Goal: Communication & Community: Answer question/provide support

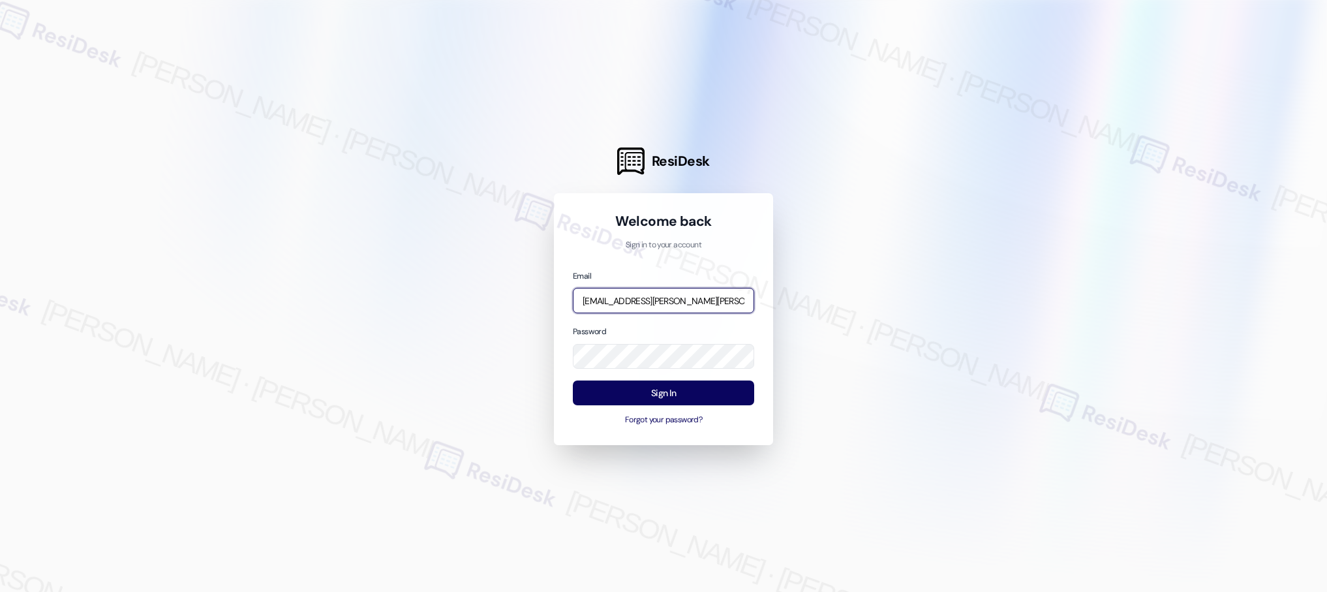
click at [610, 295] on input "[EMAIL_ADDRESS][PERSON_NAME][PERSON_NAME][PERSON_NAME][DOMAIN_NAME]" at bounding box center [663, 300] width 181 height 25
click at [611, 307] on input "[EMAIL_ADDRESS][PERSON_NAME][PERSON_NAME][PERSON_NAME][DOMAIN_NAME]" at bounding box center [663, 300] width 181 height 25
type input "[EMAIL_ADDRESS][PERSON_NAME][PERSON_NAME][DOMAIN_NAME]"
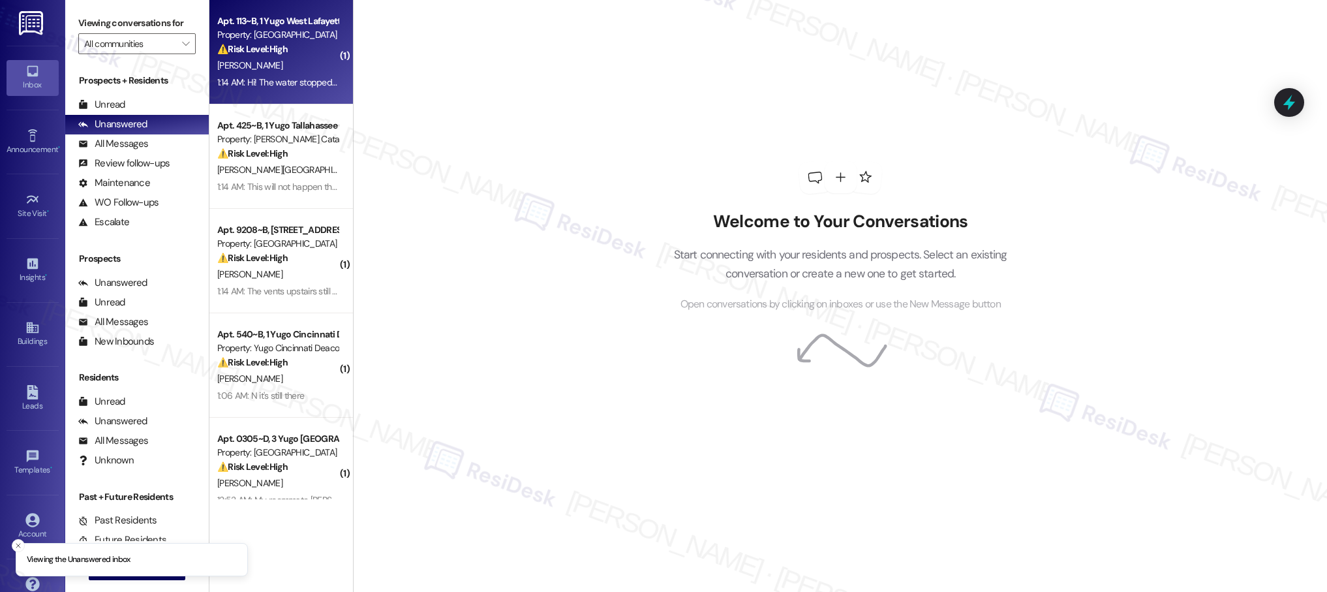
click at [306, 92] on div "Apt. 113~B, 1 Yugo West Lafayette River Market Property: [GEOGRAPHIC_DATA] Mark…" at bounding box center [280, 52] width 143 height 104
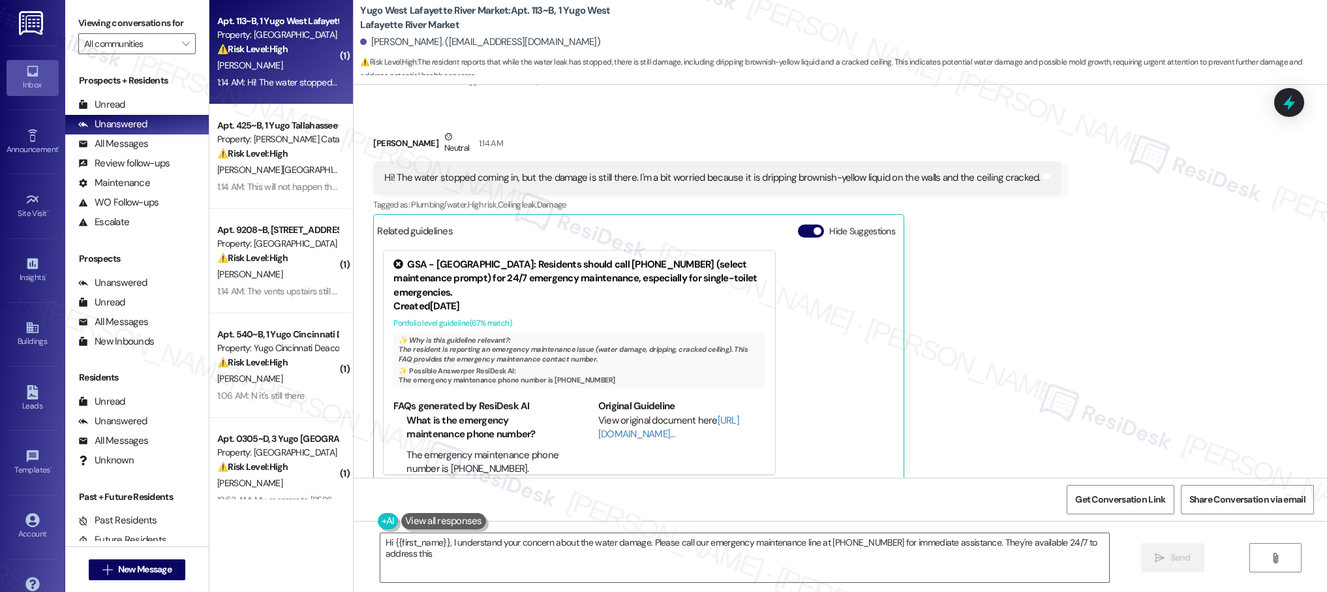
type textarea "Hi {{first_name}}, I understand your concern about the water damage. Please cal…"
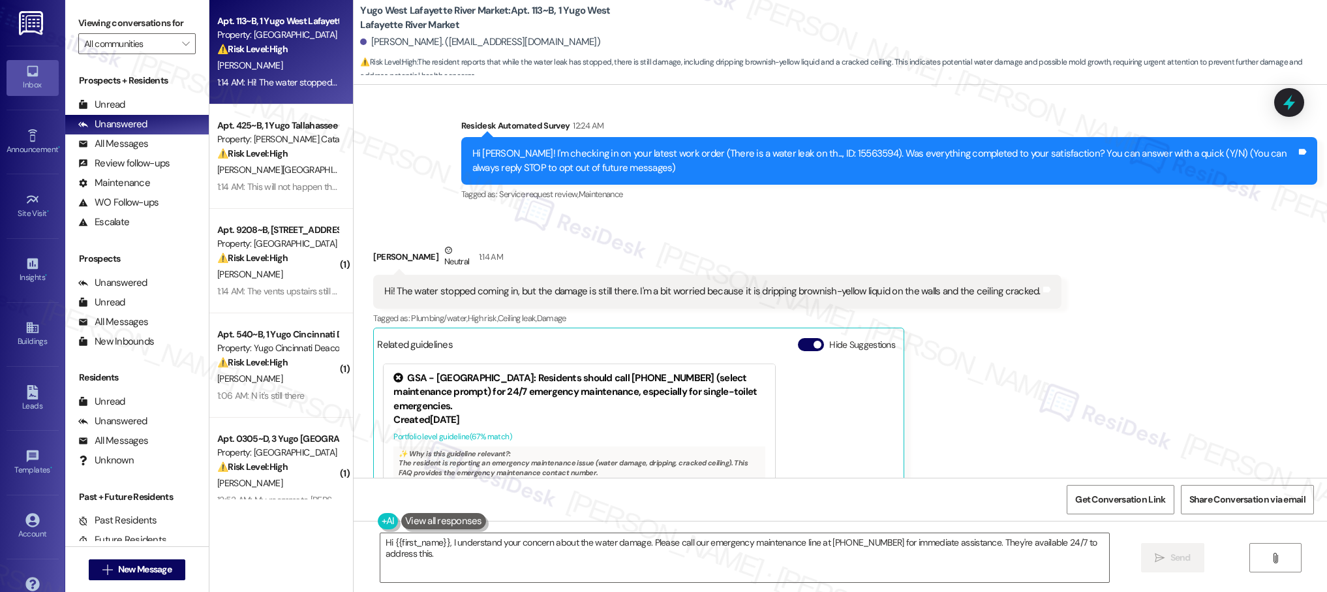
scroll to position [108, 0]
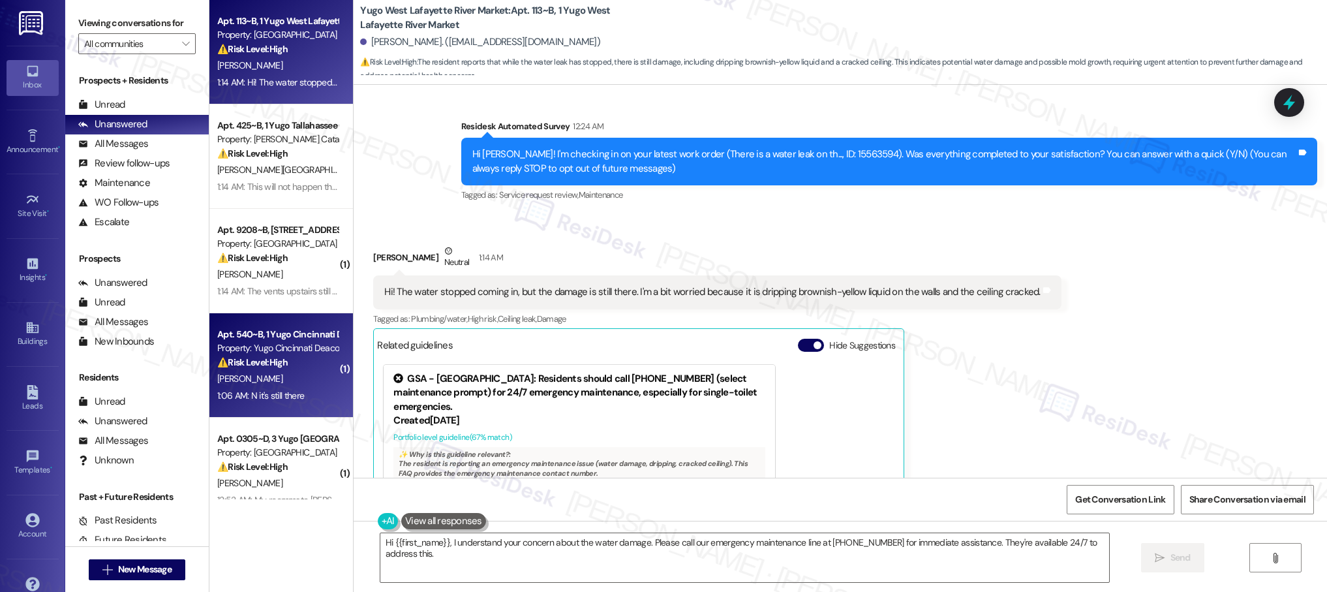
click at [287, 357] on div "⚠️ Risk Level: High The resident indicates that black mold is still present aft…" at bounding box center [277, 362] width 121 height 14
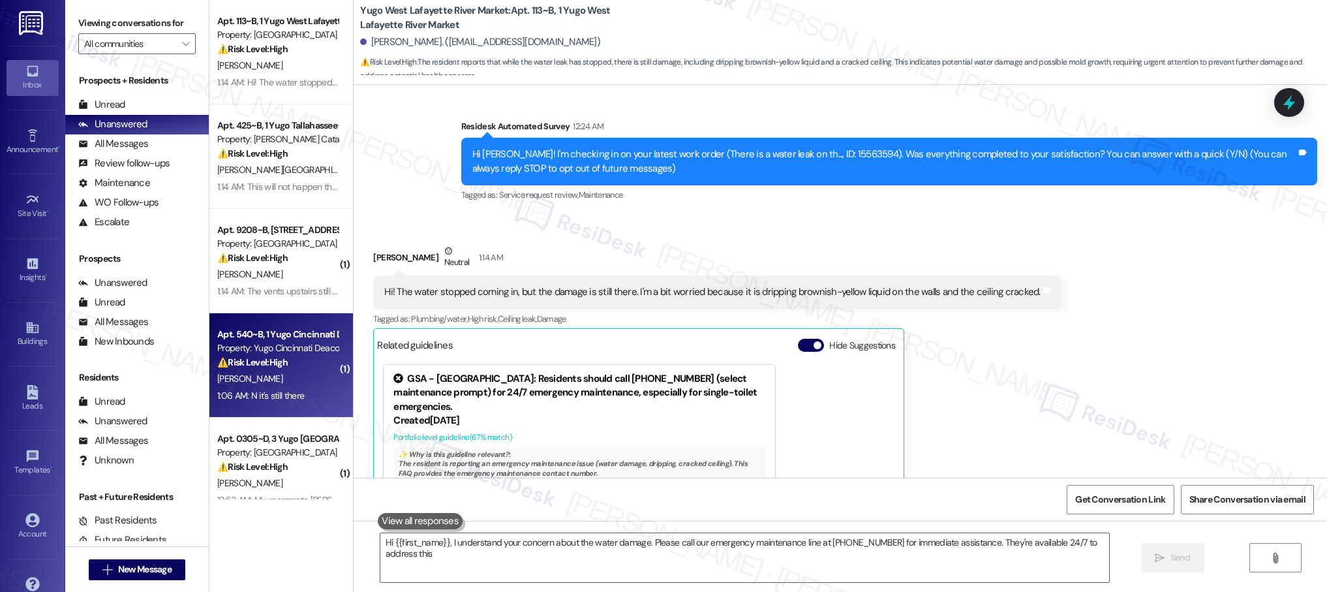
type textarea "Hi {{first_name}}, I understand your concern about the water damage. Please cal…"
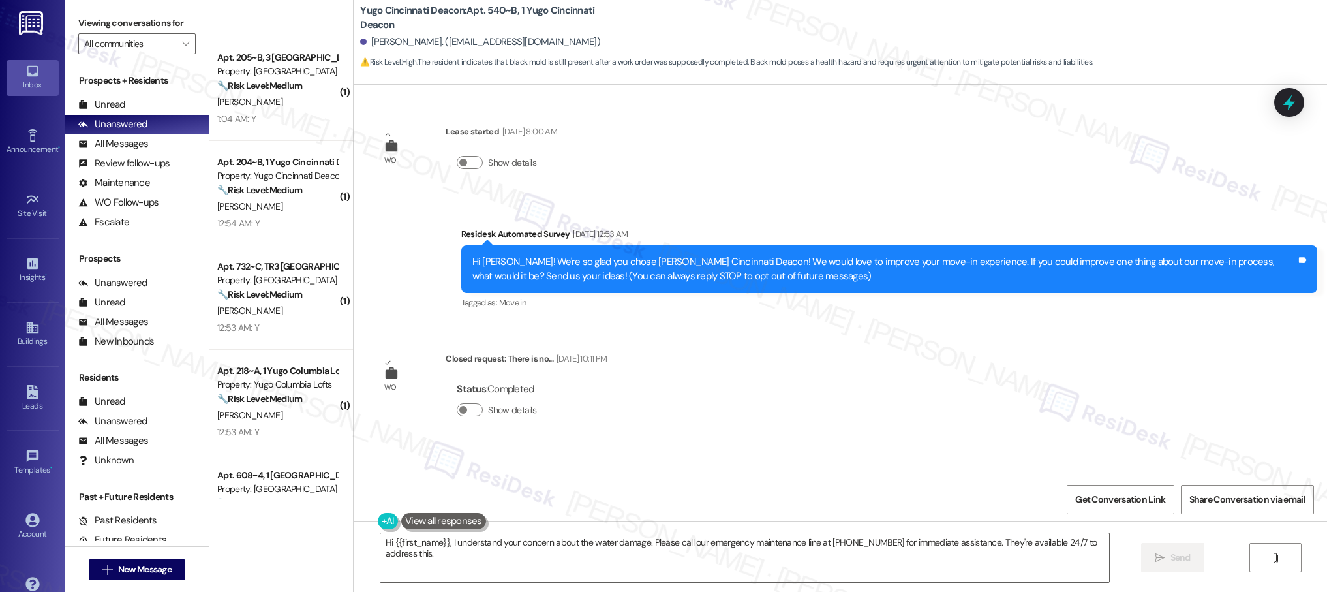
scroll to position [2660, 0]
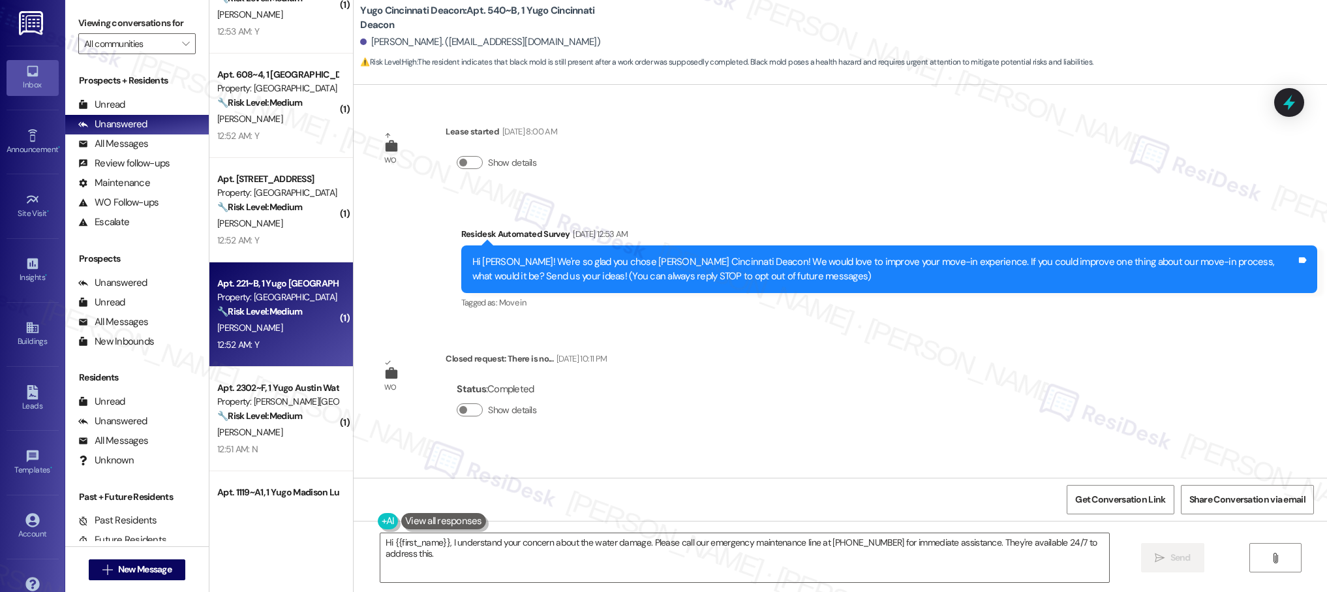
click at [271, 336] on div "[PERSON_NAME]" at bounding box center [277, 328] width 123 height 16
type textarea "Hi {{first_name}}, I understand that the black mold issue is still present. Let…"
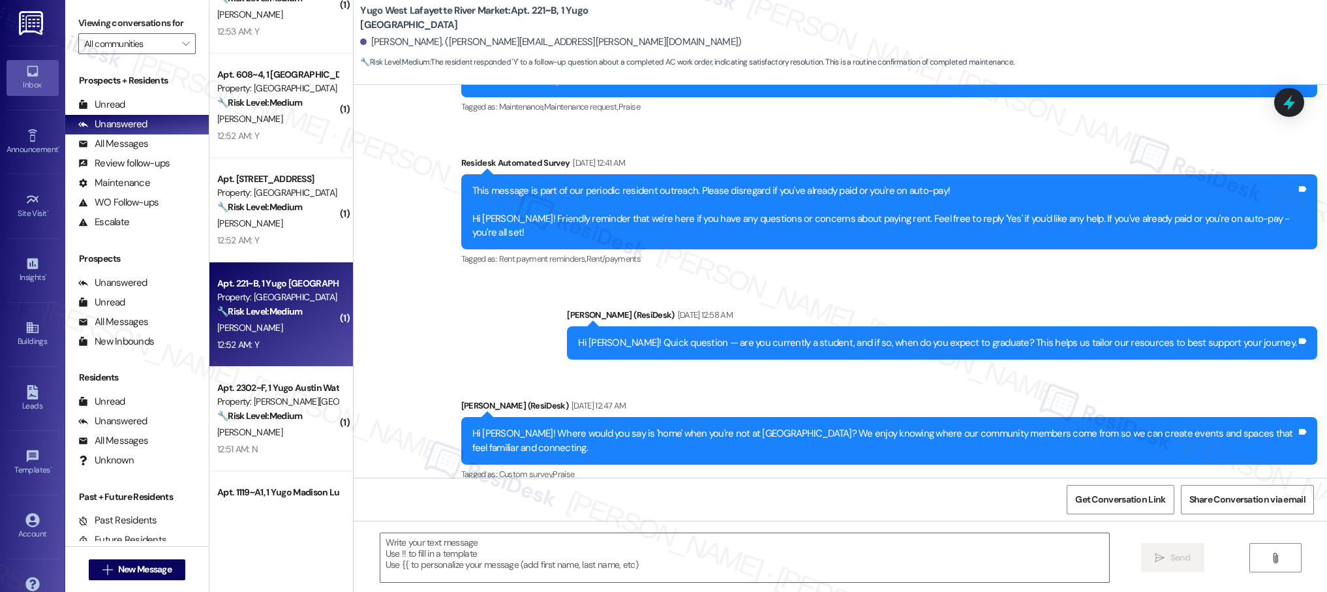
type textarea "Fetching suggested responses. Please feel free to read through the conversation…"
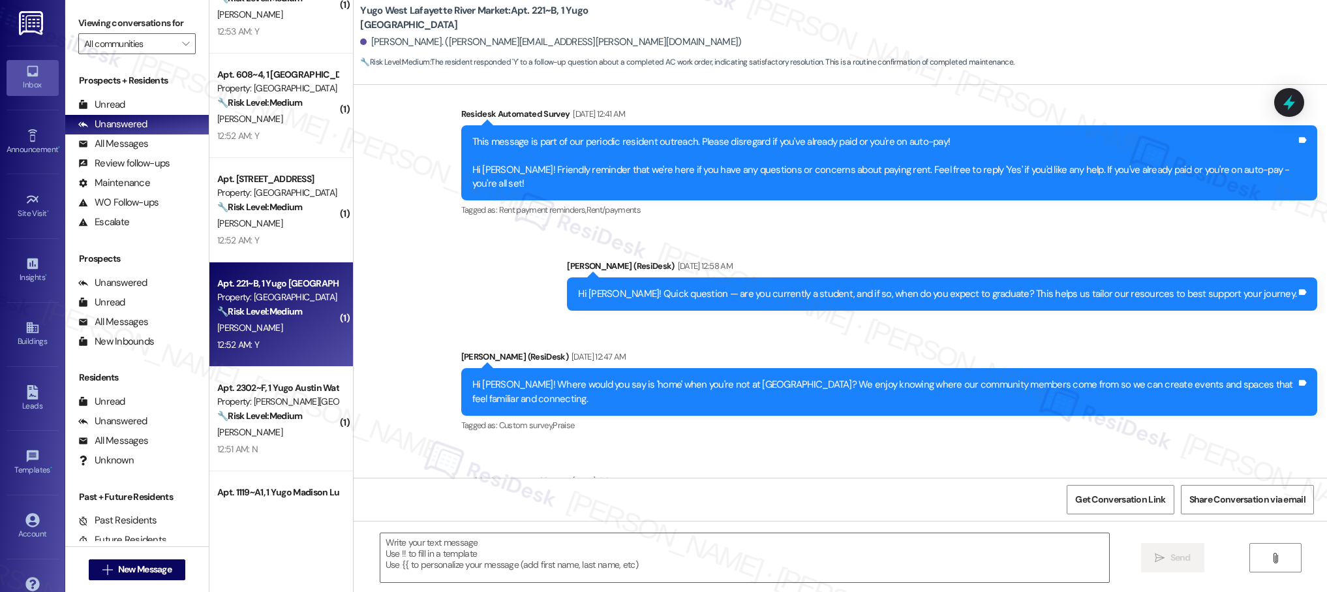
scroll to position [0, 0]
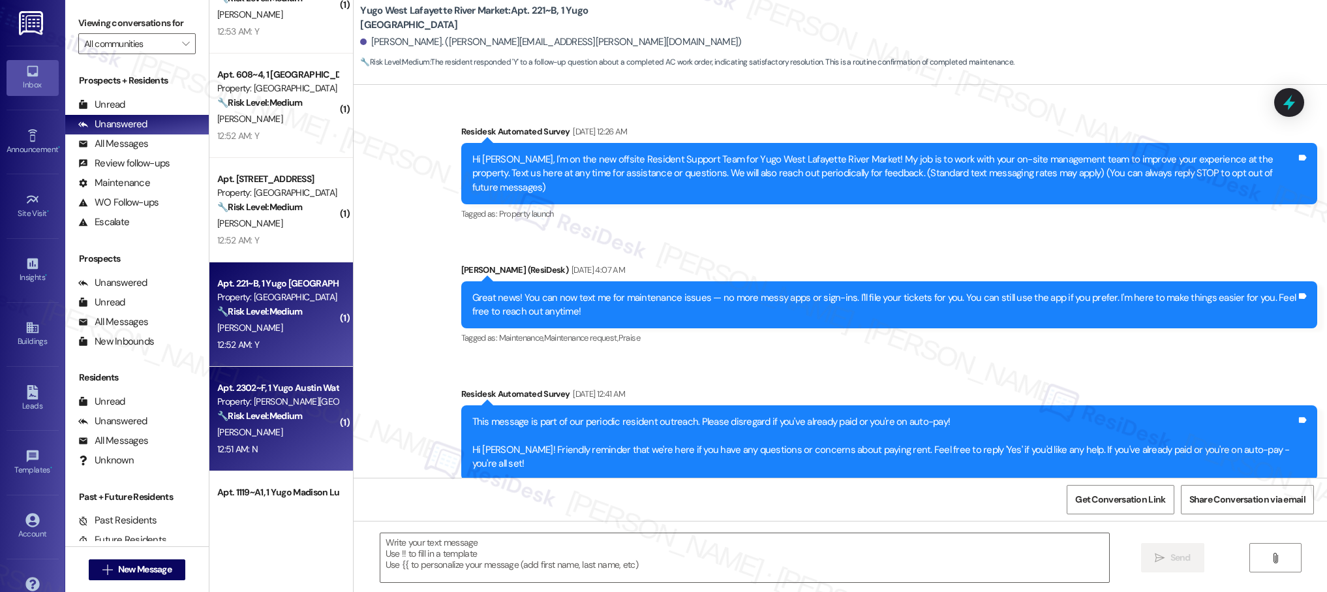
click at [269, 408] on div "Property: [PERSON_NAME][GEOGRAPHIC_DATA]" at bounding box center [277, 402] width 121 height 14
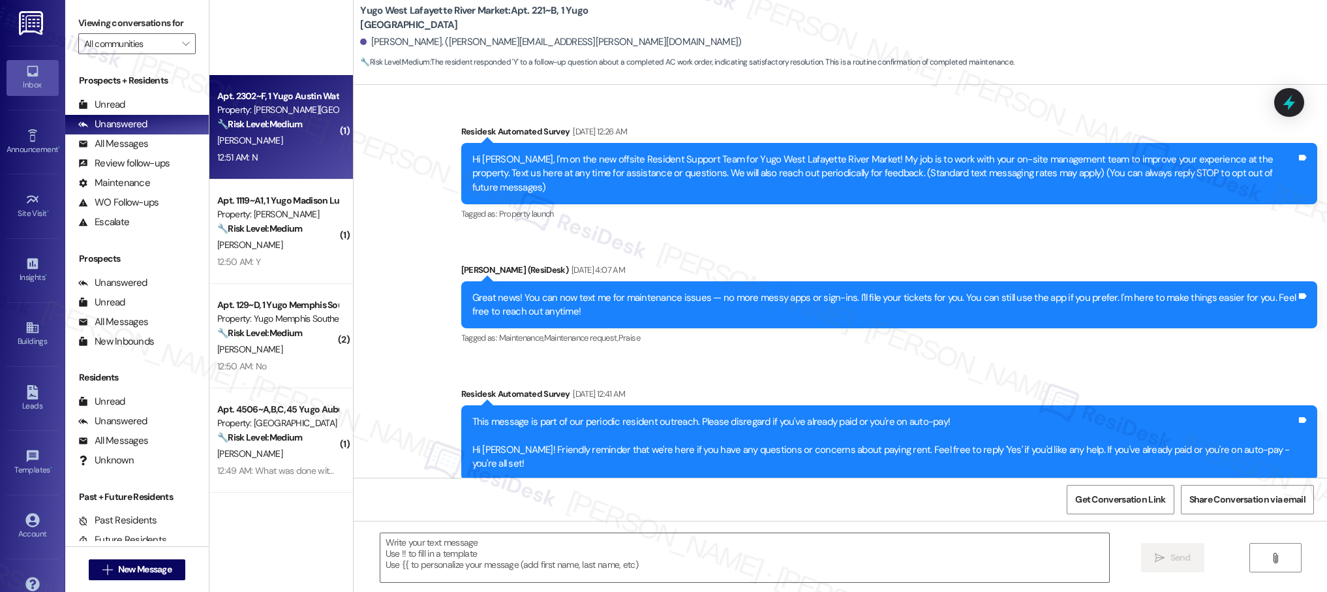
type textarea "Fetching suggested responses. Please feel free to read through the conversation…"
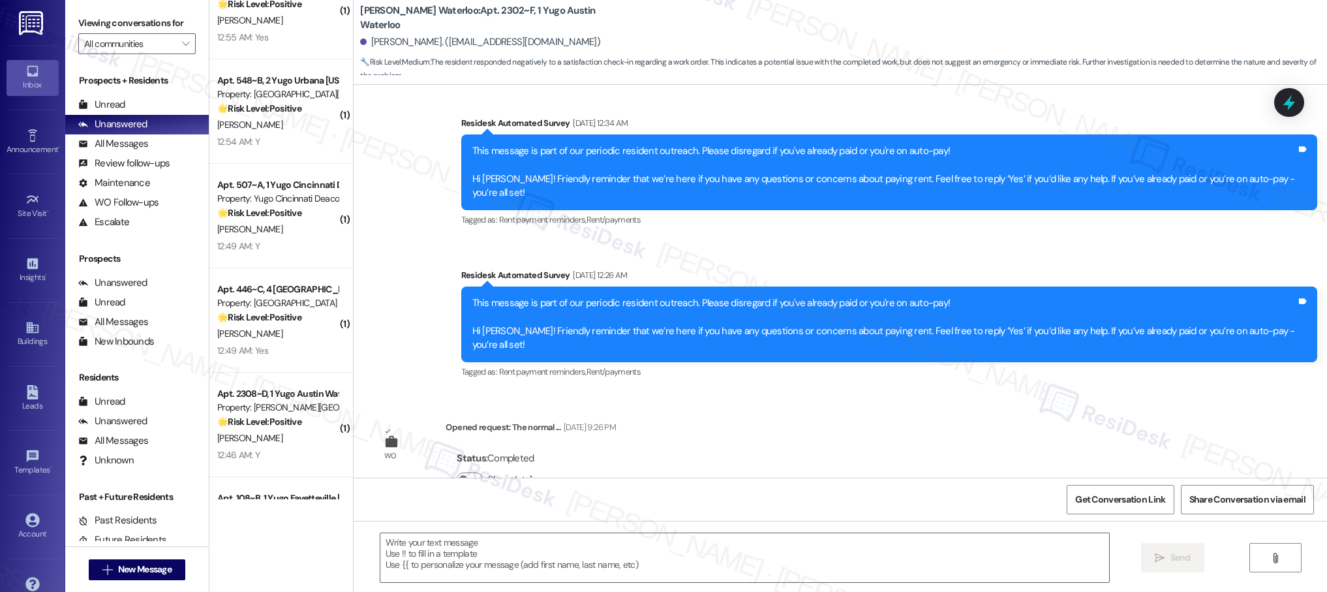
scroll to position [4719, 0]
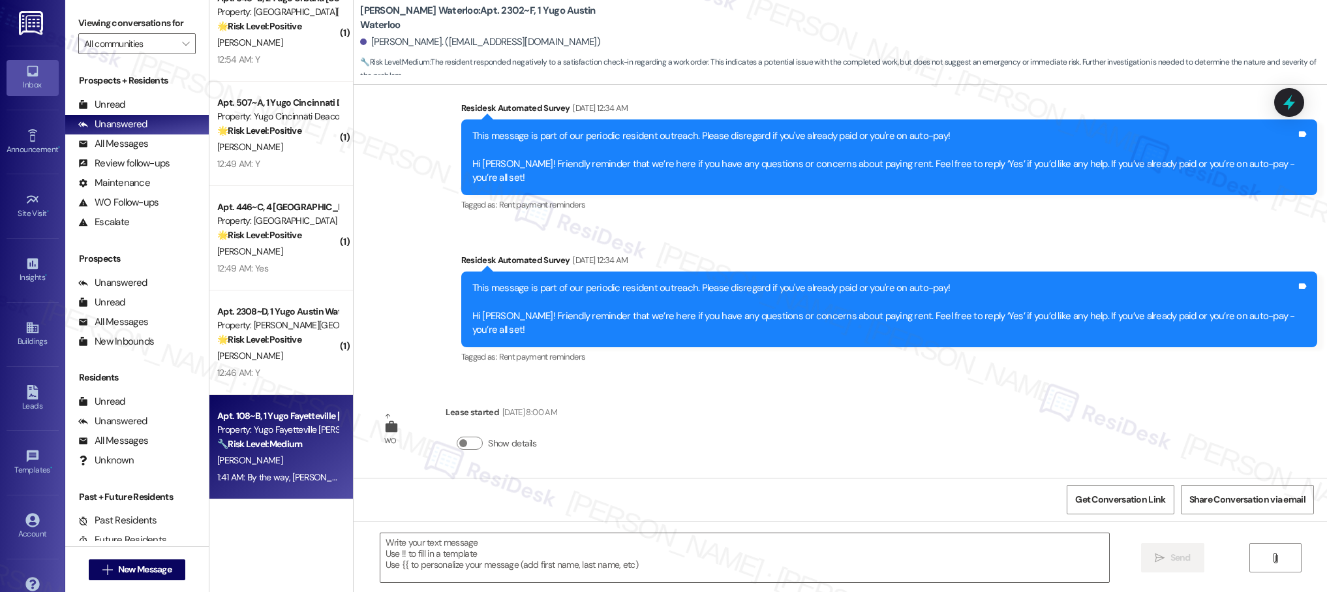
type textarea "Fetching suggested responses. Please feel free to read through the conversation…"
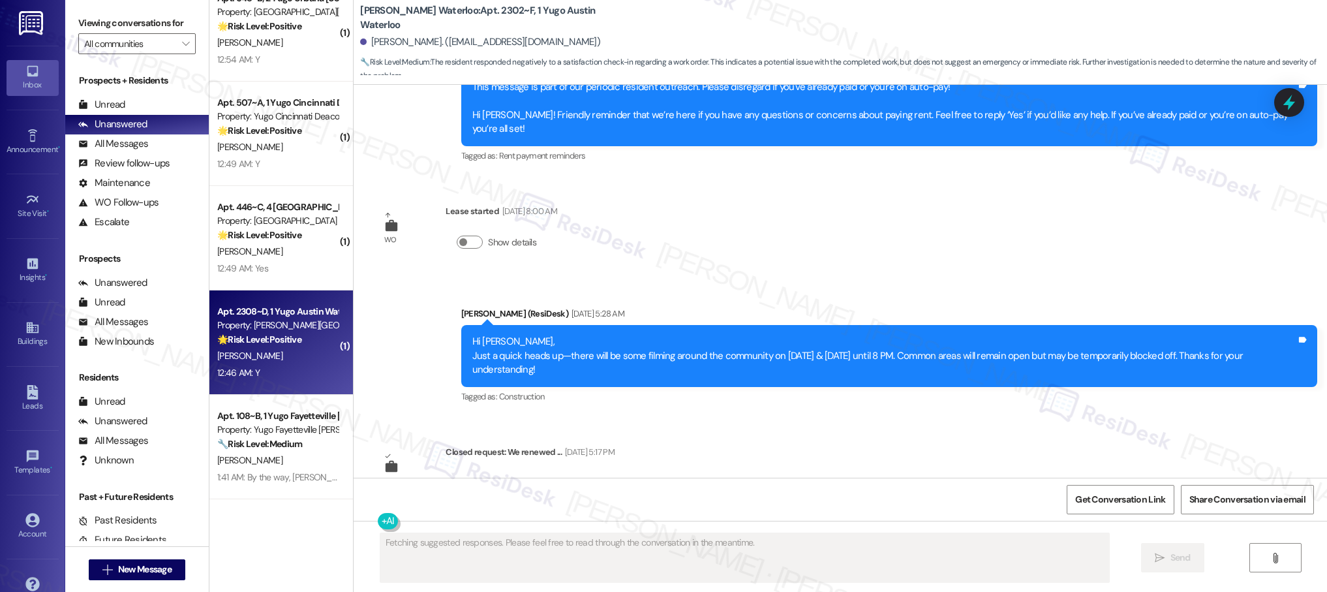
scroll to position [2445, 0]
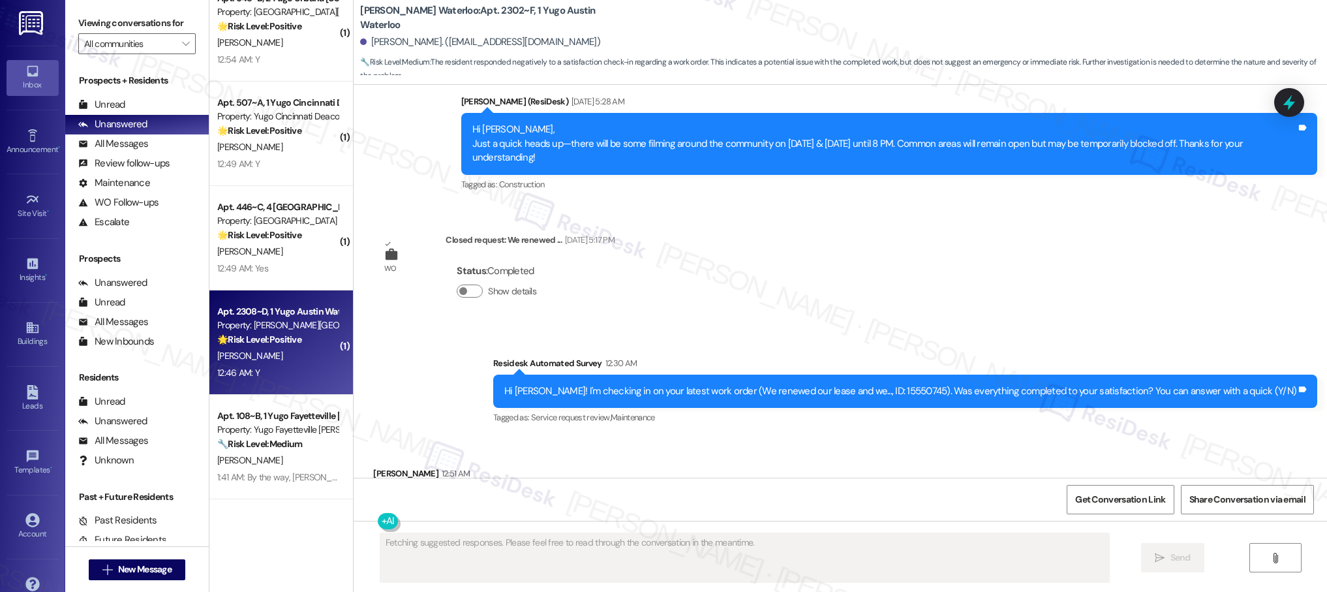
click at [273, 369] on div "12:46 AM: Y 12:46 AM: Y" at bounding box center [277, 373] width 123 height 16
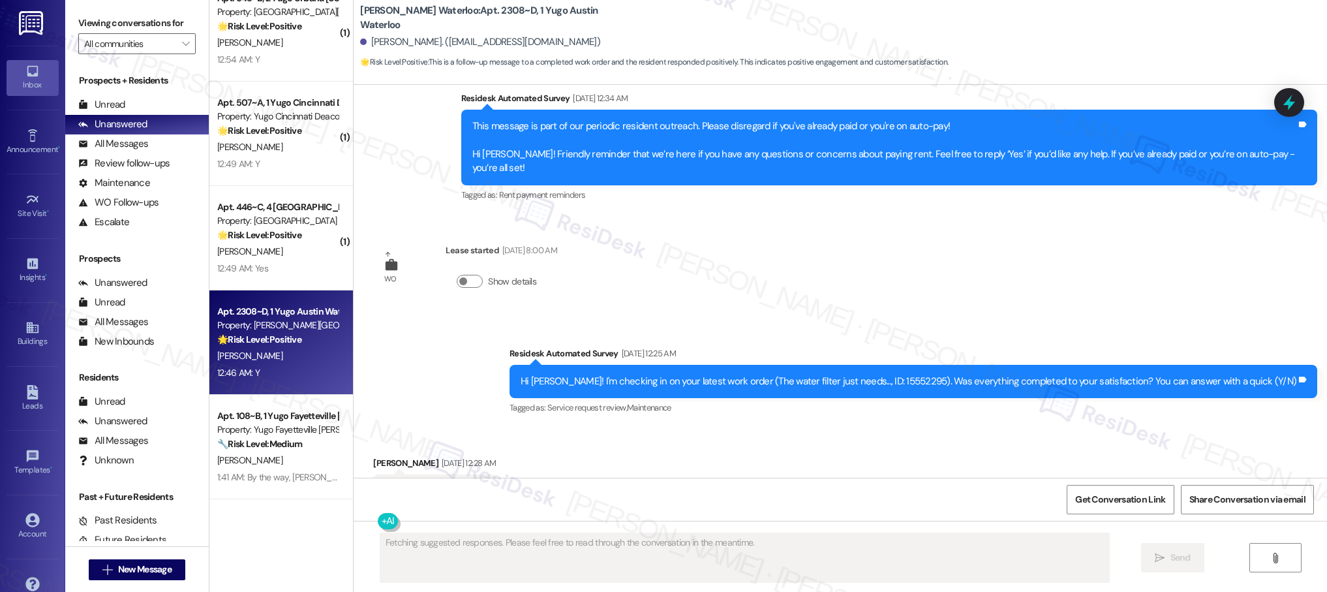
scroll to position [2422, 0]
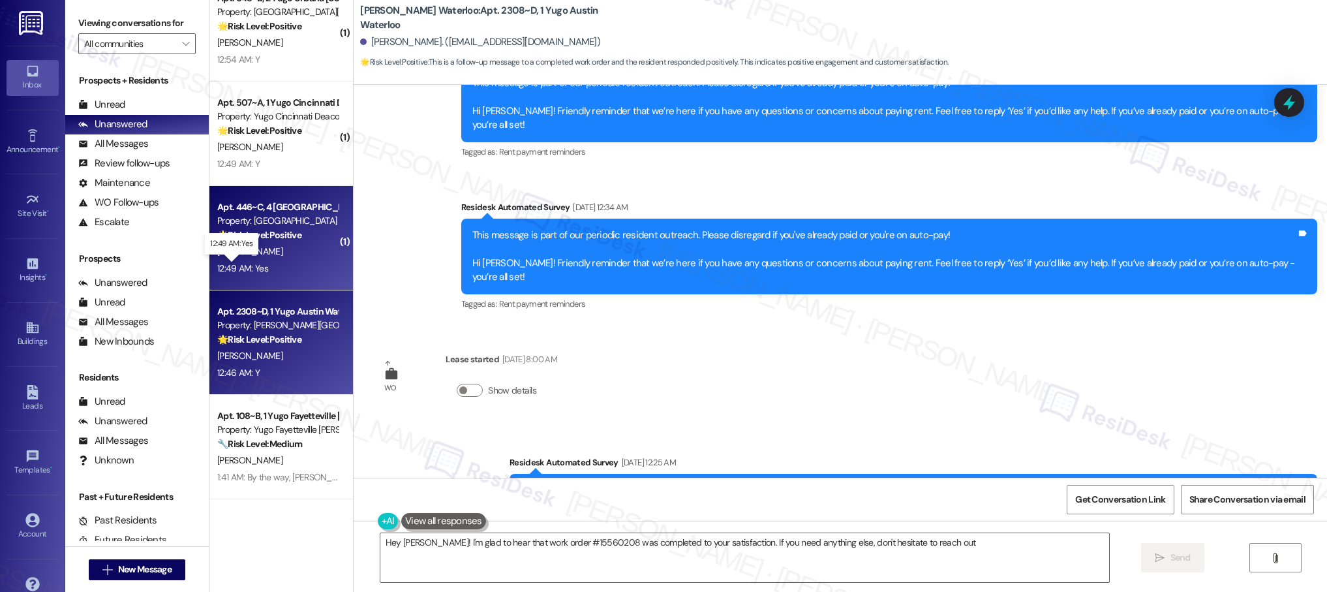
type textarea "Hey [PERSON_NAME]! I'm glad to hear that work order #15560208 was completed to …"
click at [242, 262] on div "12:49 AM: Yes 12:49 AM: Yes" at bounding box center [242, 268] width 51 height 12
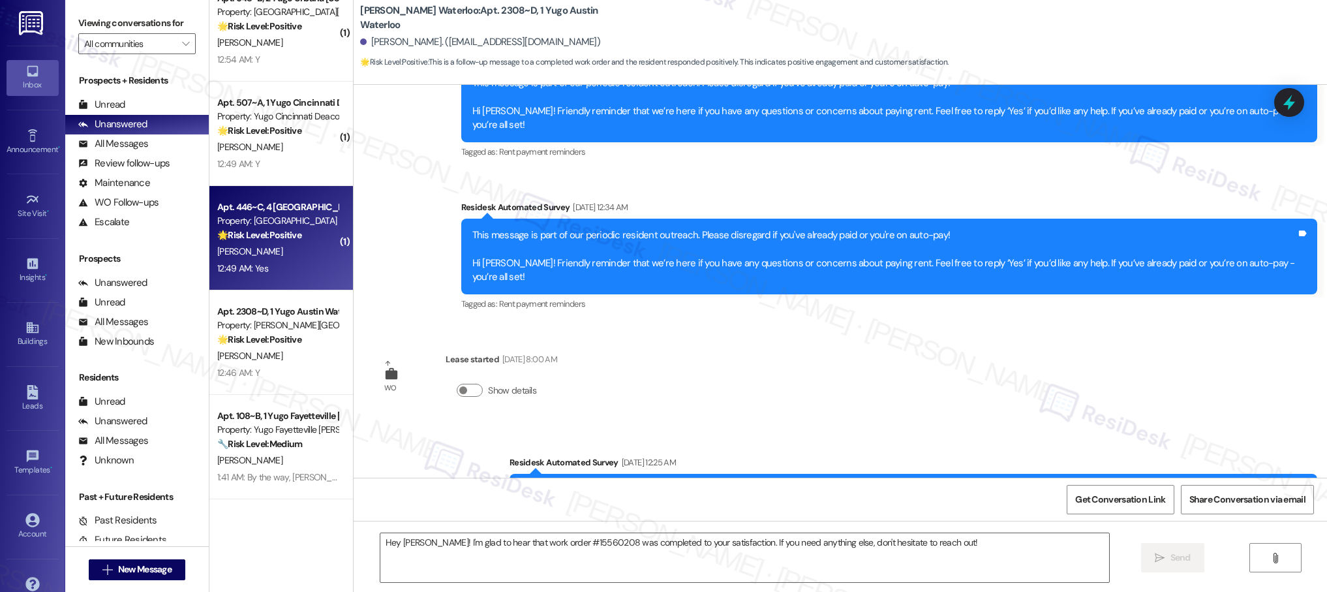
type textarea "Fetching suggested responses. Please feel free to read through the conversation…"
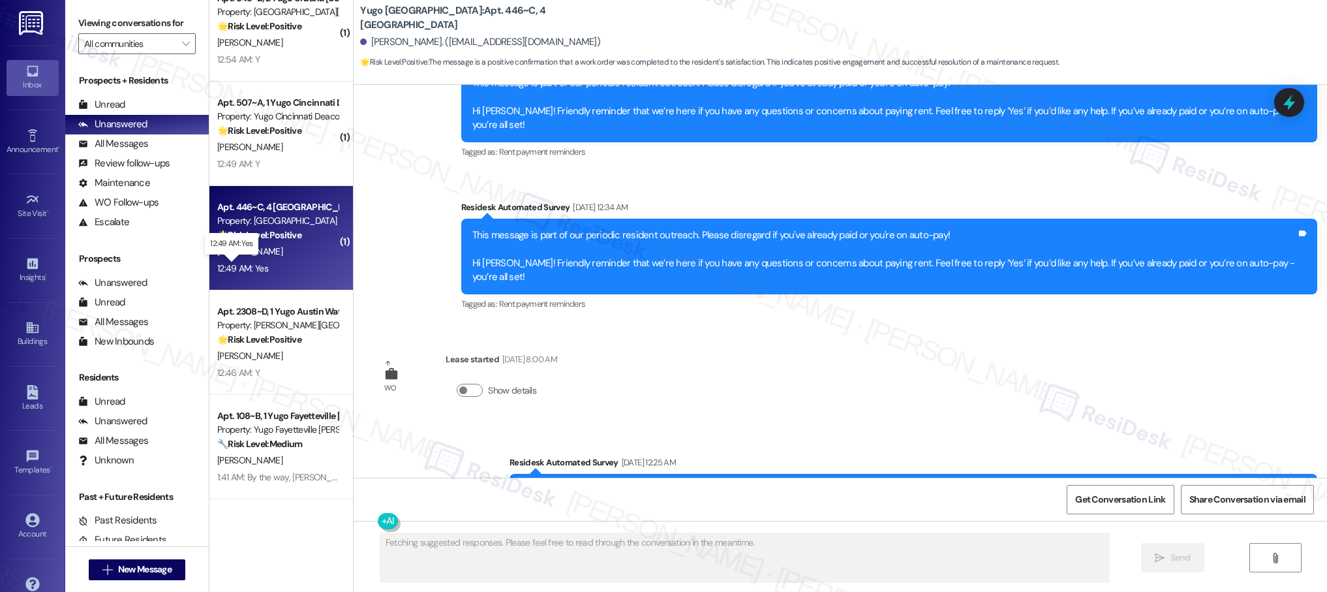
scroll to position [0, 0]
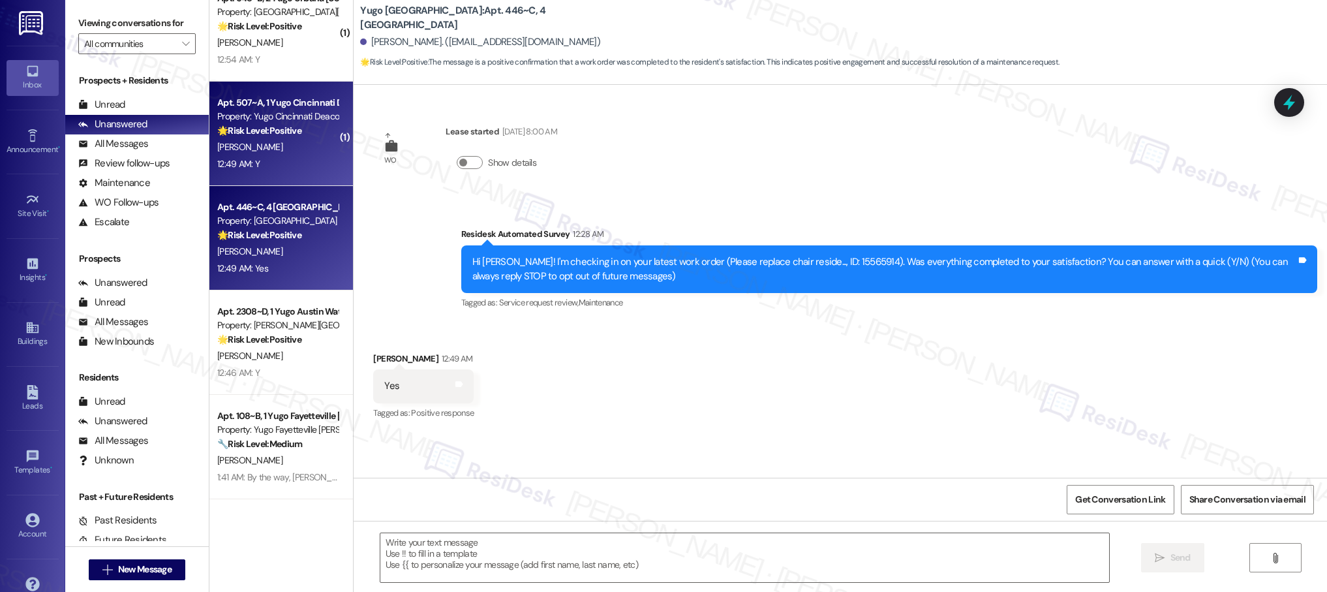
click at [263, 137] on div "🌟 Risk Level: Positive The resident responded positively to a check-in regardin…" at bounding box center [277, 131] width 121 height 14
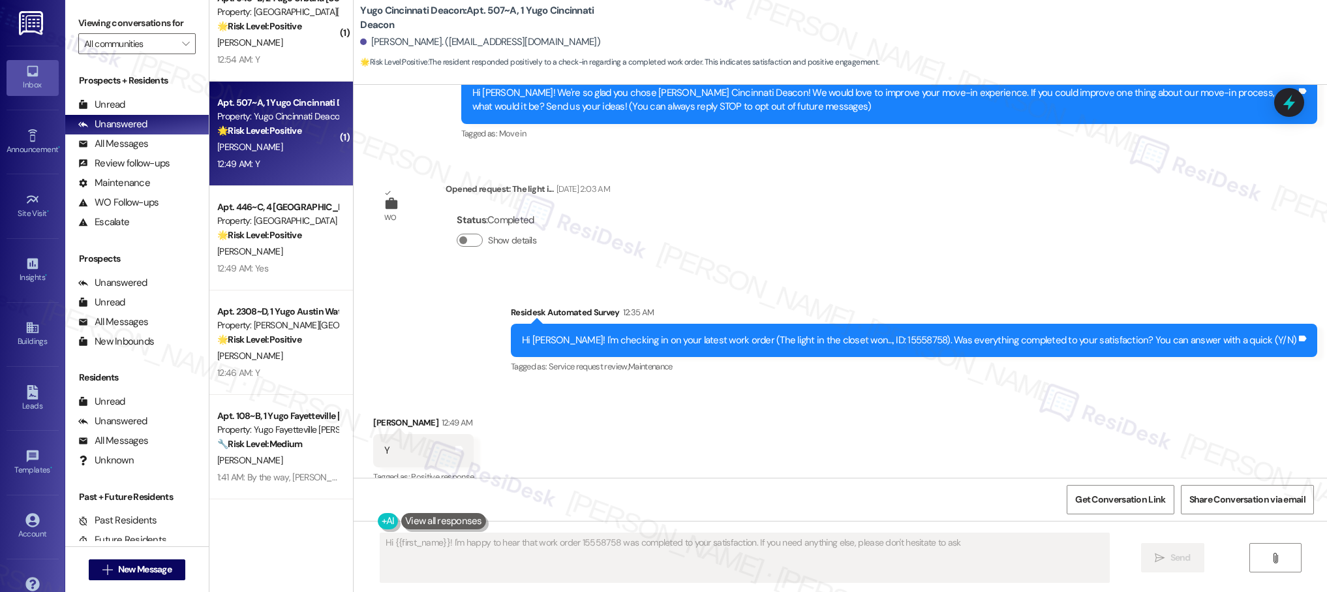
type textarea "Hi {{first_name}}! I'm happy to hear that work order 15558758 was completed to …"
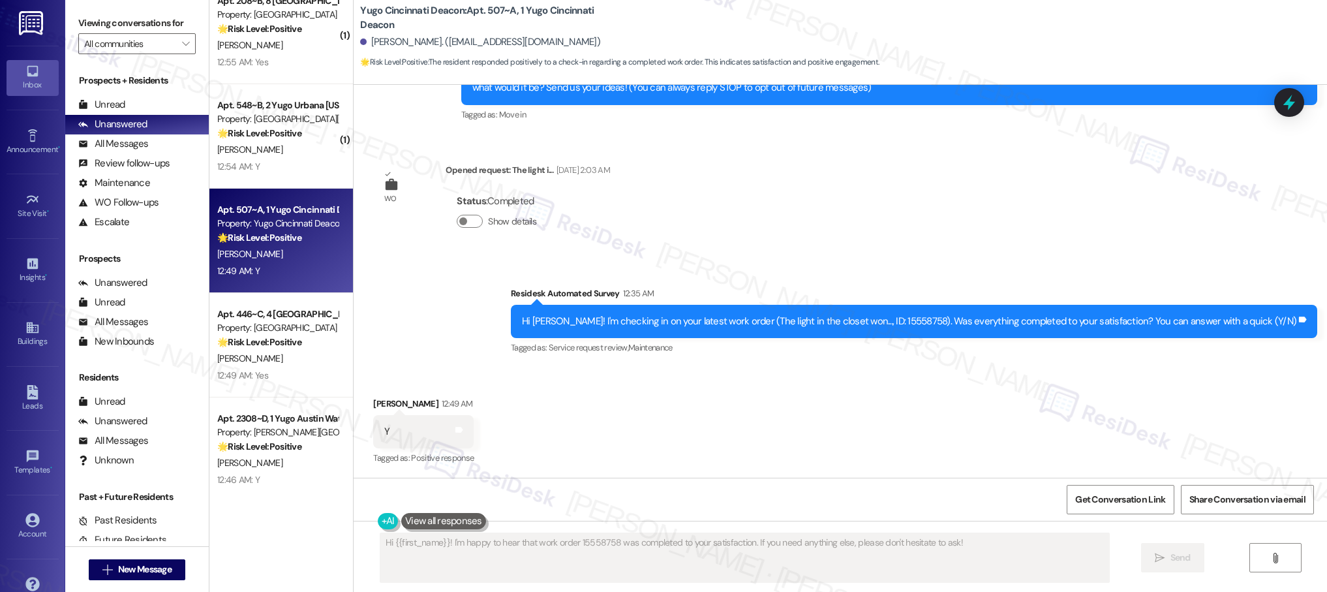
scroll to position [4611, 0]
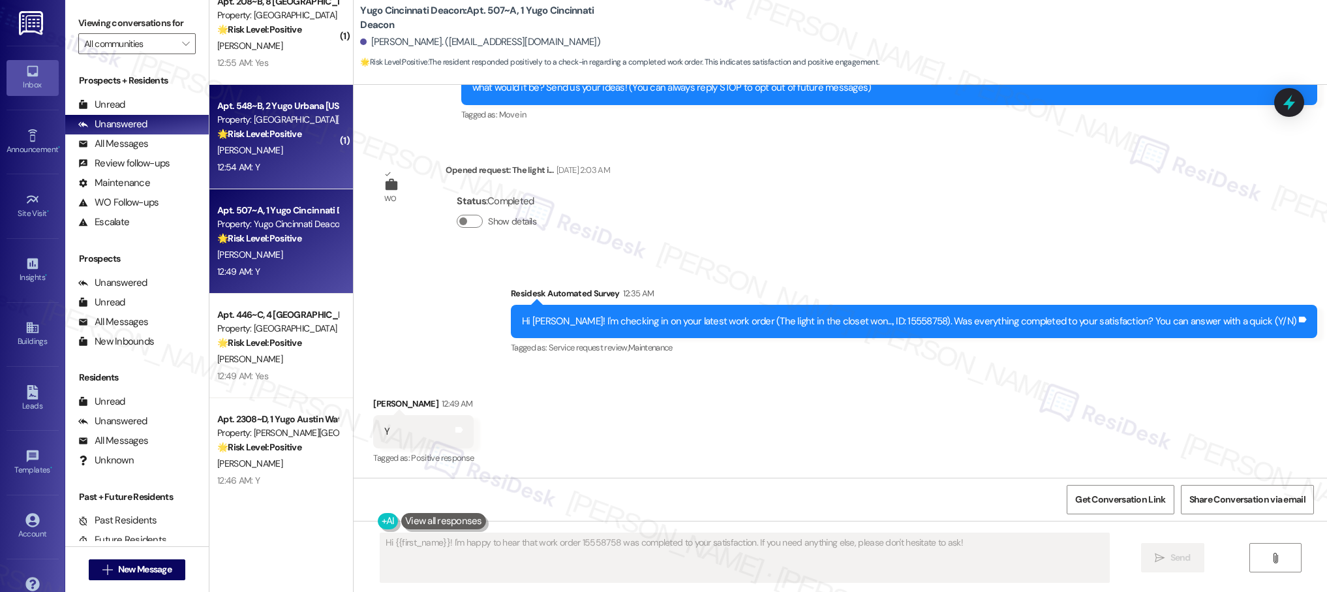
click at [256, 133] on strong "🌟 Risk Level: Positive" at bounding box center [259, 134] width 84 height 12
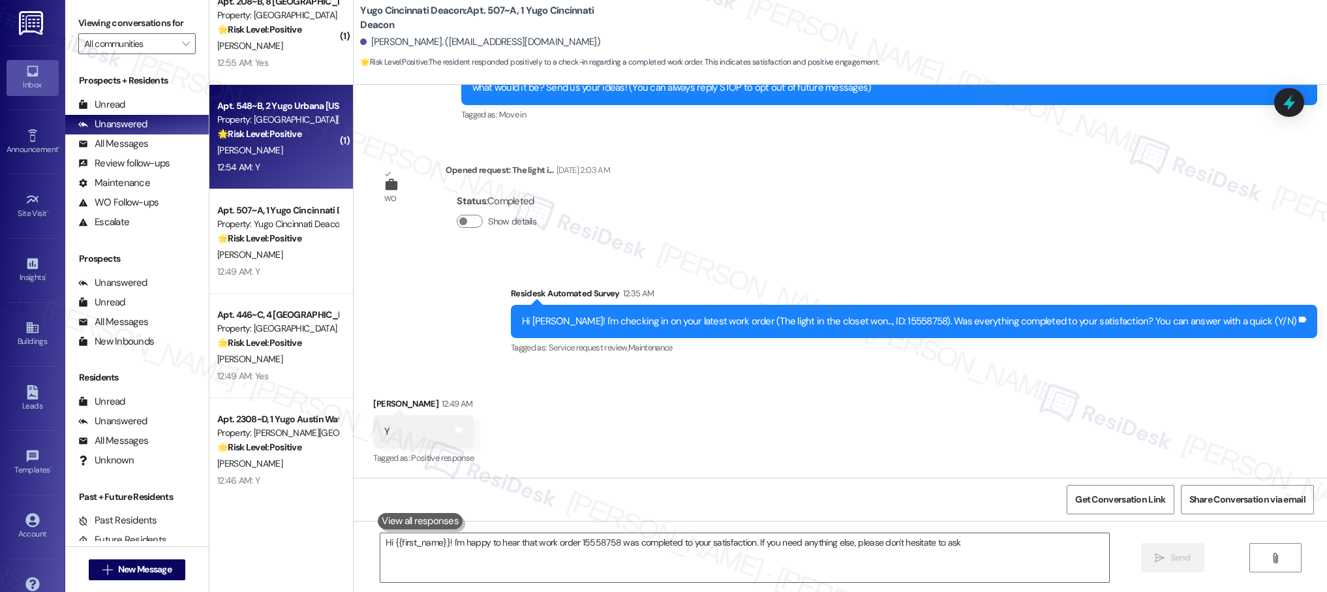
type textarea "Hi {{first_name}}! I'm happy to hear that work order 15558758 was completed to …"
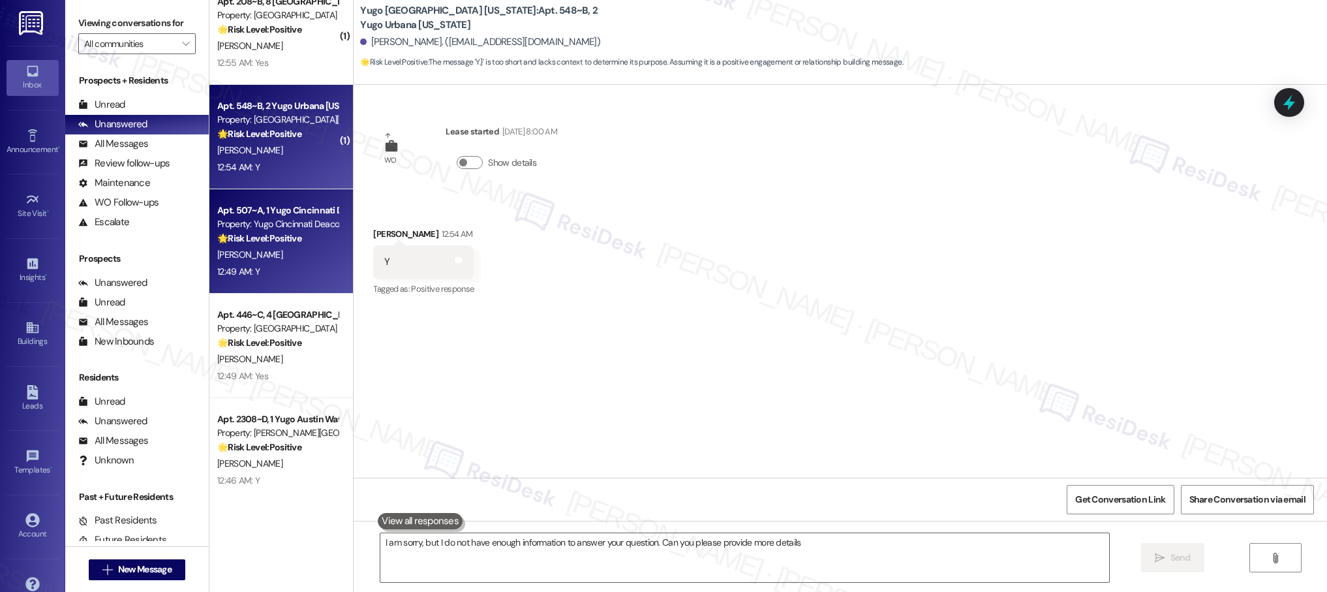
type textarea "I am sorry, but I do not have enough information to answer your question. Can y…"
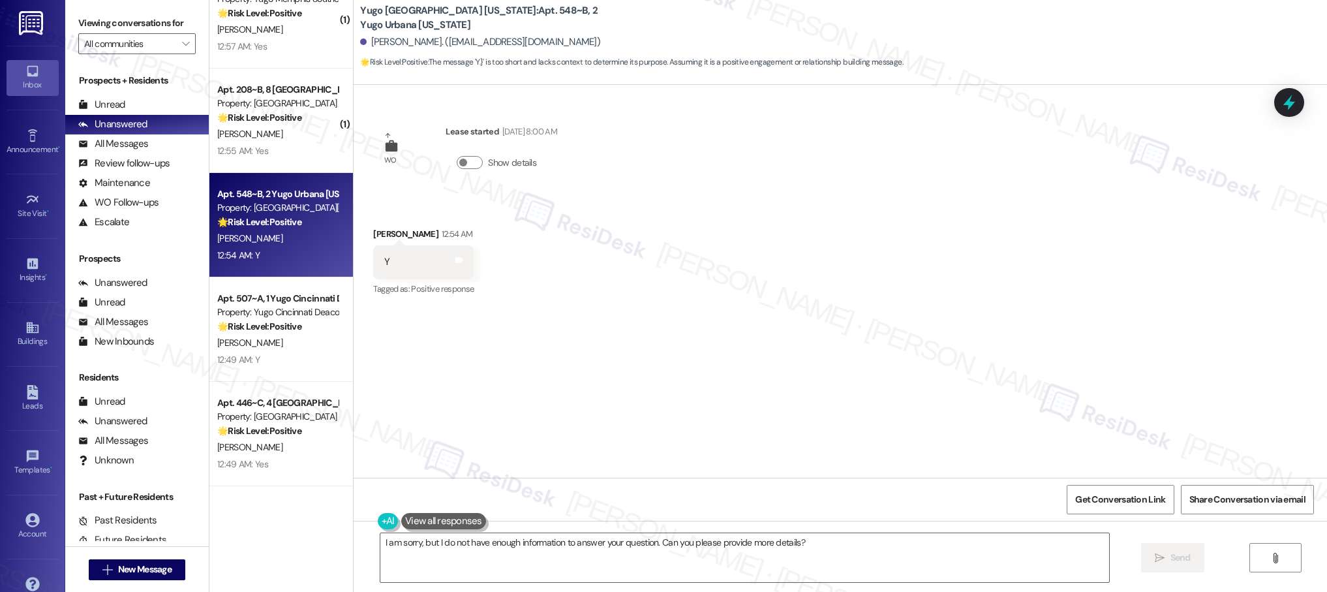
scroll to position [4517, 0]
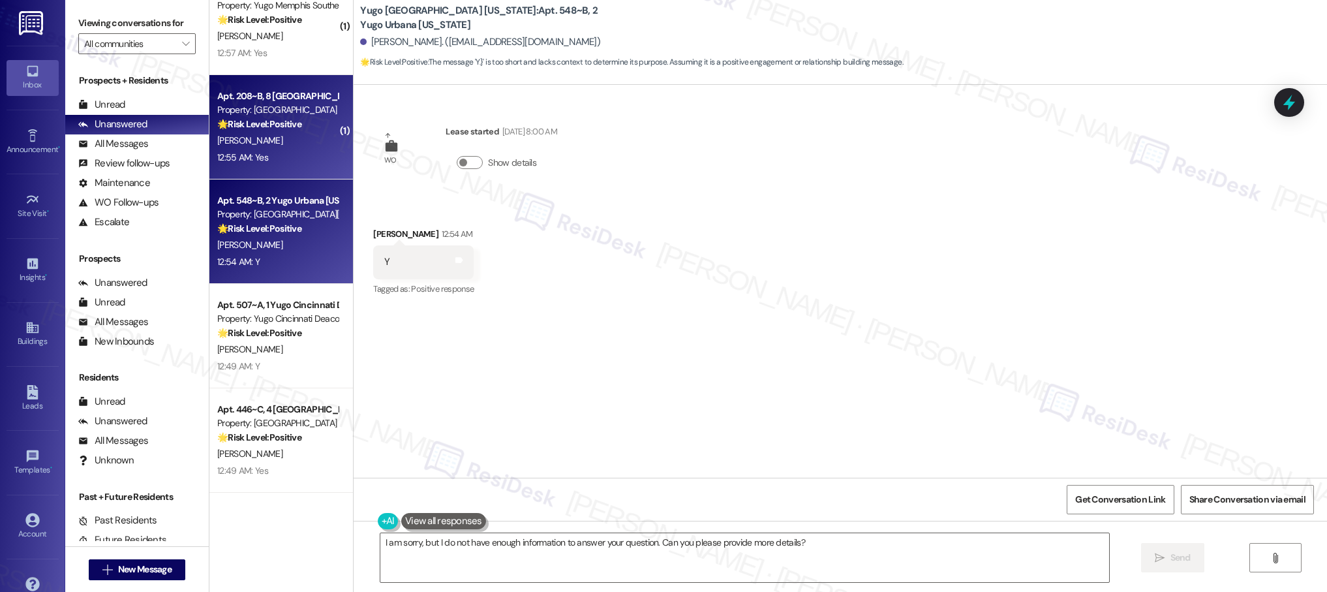
click at [269, 168] on div "Apt. 208~B, [GEOGRAPHIC_DATA] Property: [GEOGRAPHIC_DATA] Common 🌟 Risk Level: …" at bounding box center [280, 127] width 143 height 104
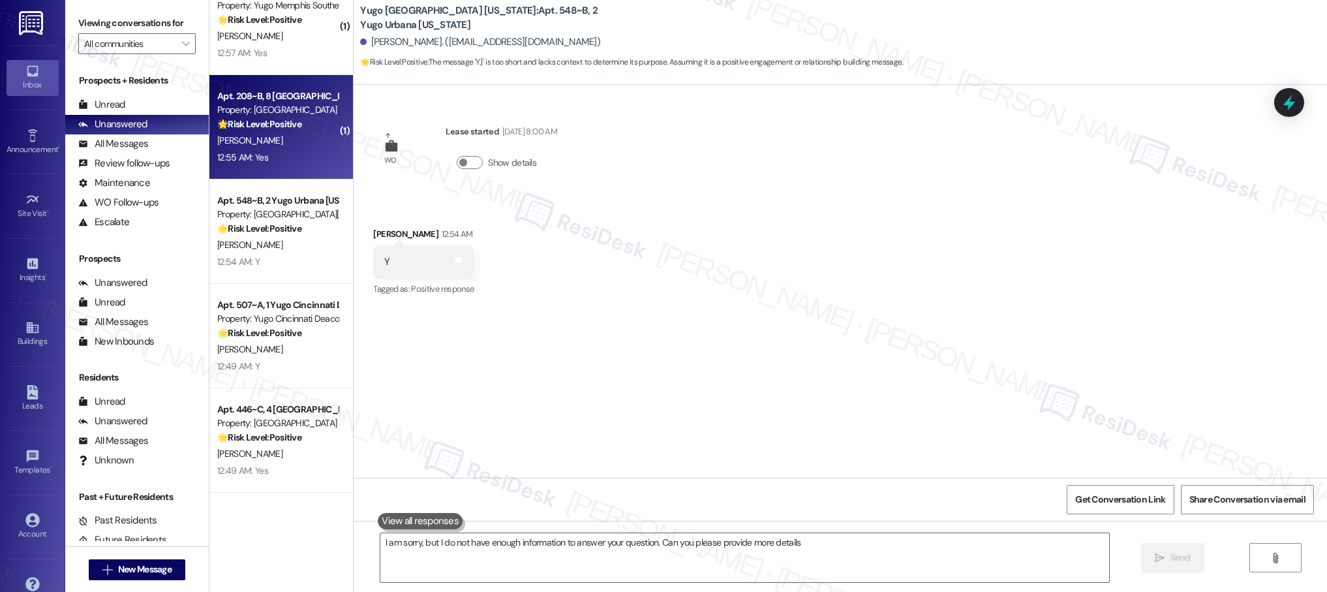
type textarea "I am sorry, but I do not have enough information to answer your question. Can y…"
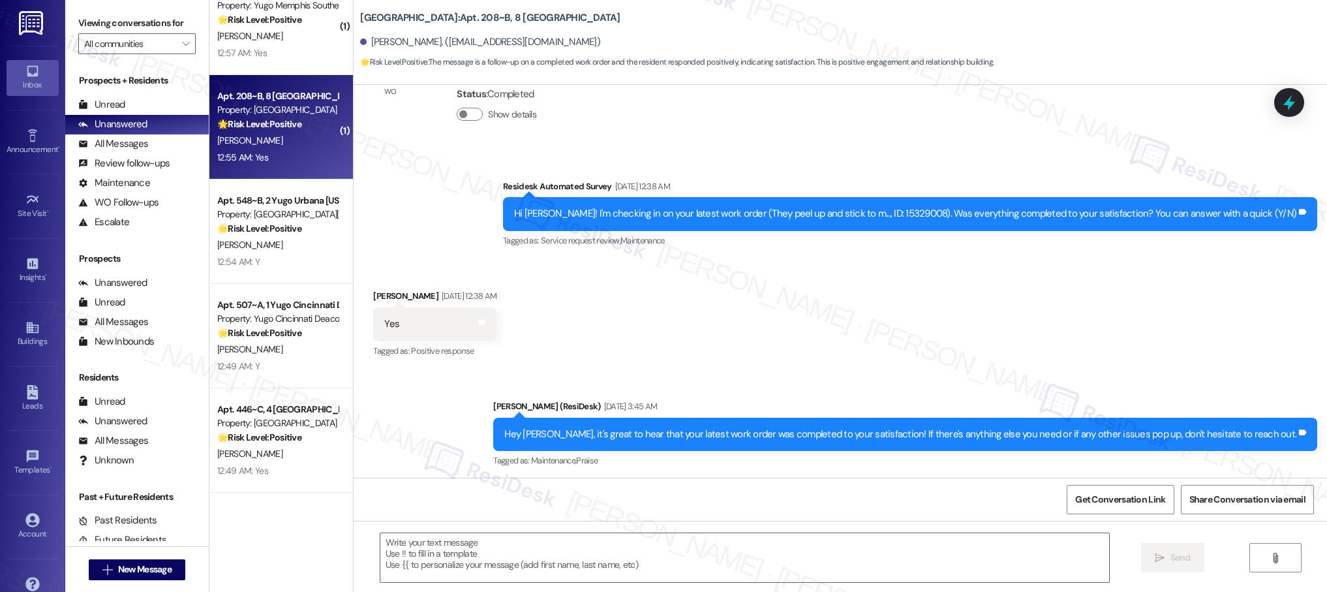
type textarea "Fetching suggested responses. Please feel free to read through the conversation…"
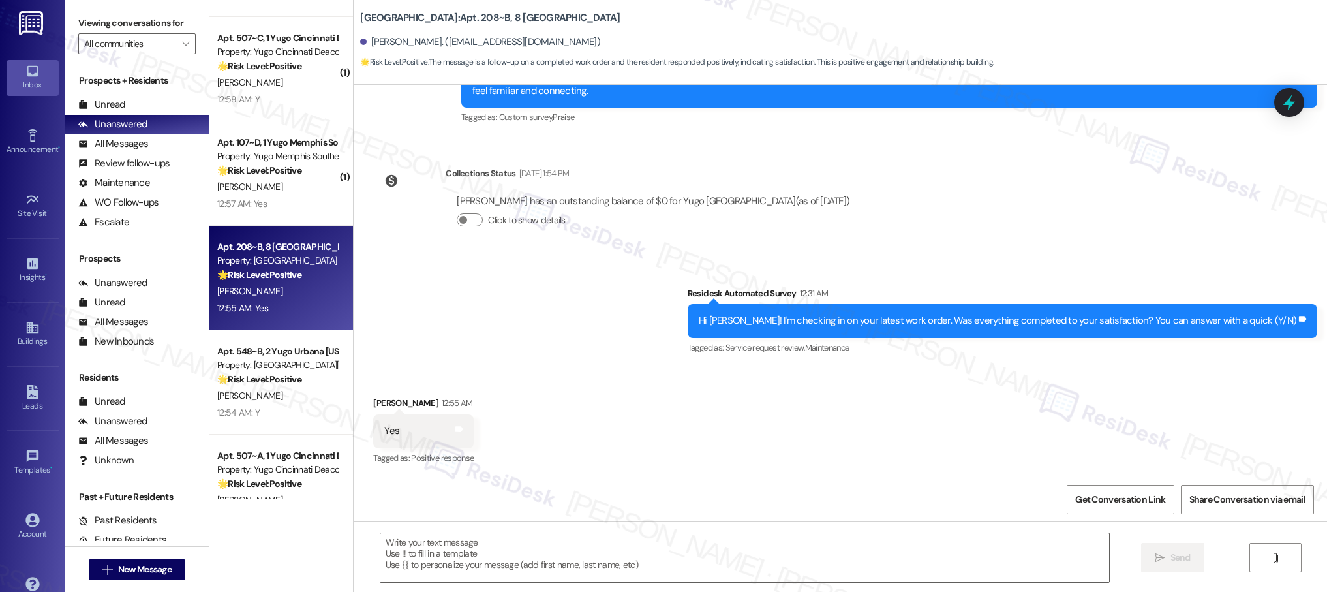
scroll to position [4363, 0]
click at [282, 179] on div "( 1 ) Apt. 0505~D, 5 Yugo Auburn North Property: Yugo Auburn North 🌟 Risk Level…" at bounding box center [280, 249] width 143 height 499
click at [282, 179] on div "🌟 Risk Level: Positive The resident responded positively to a check-in regardin…" at bounding box center [277, 173] width 121 height 14
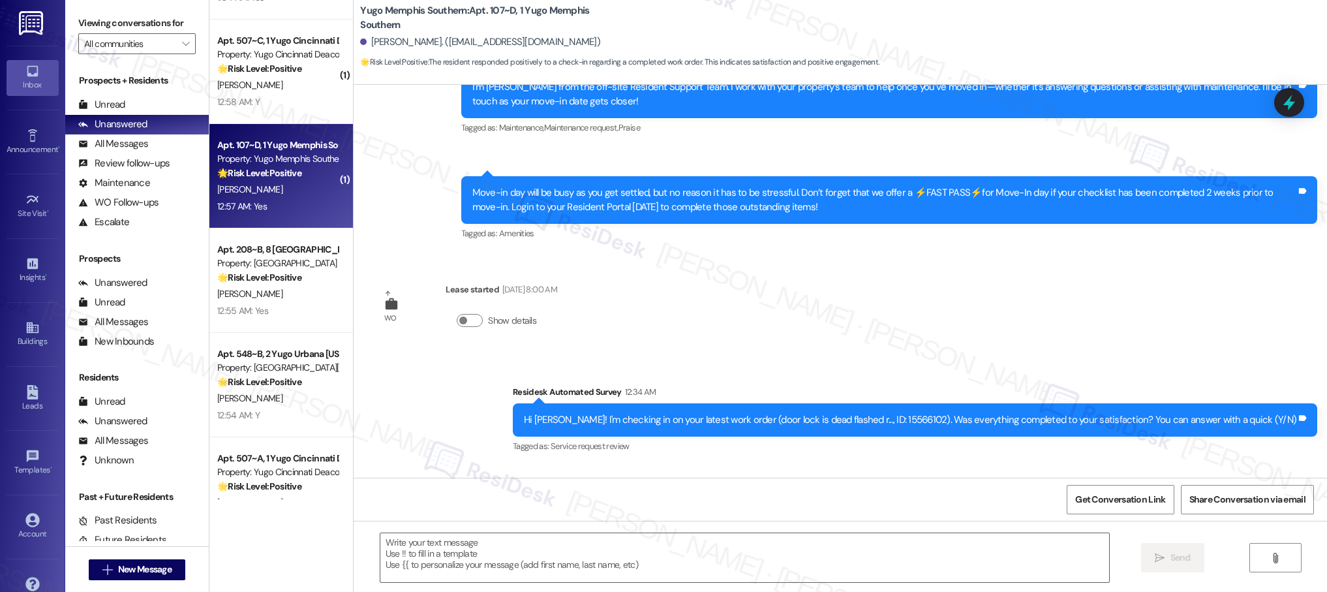
type textarea "Fetching suggested responses. Please feel free to read through the conversation…"
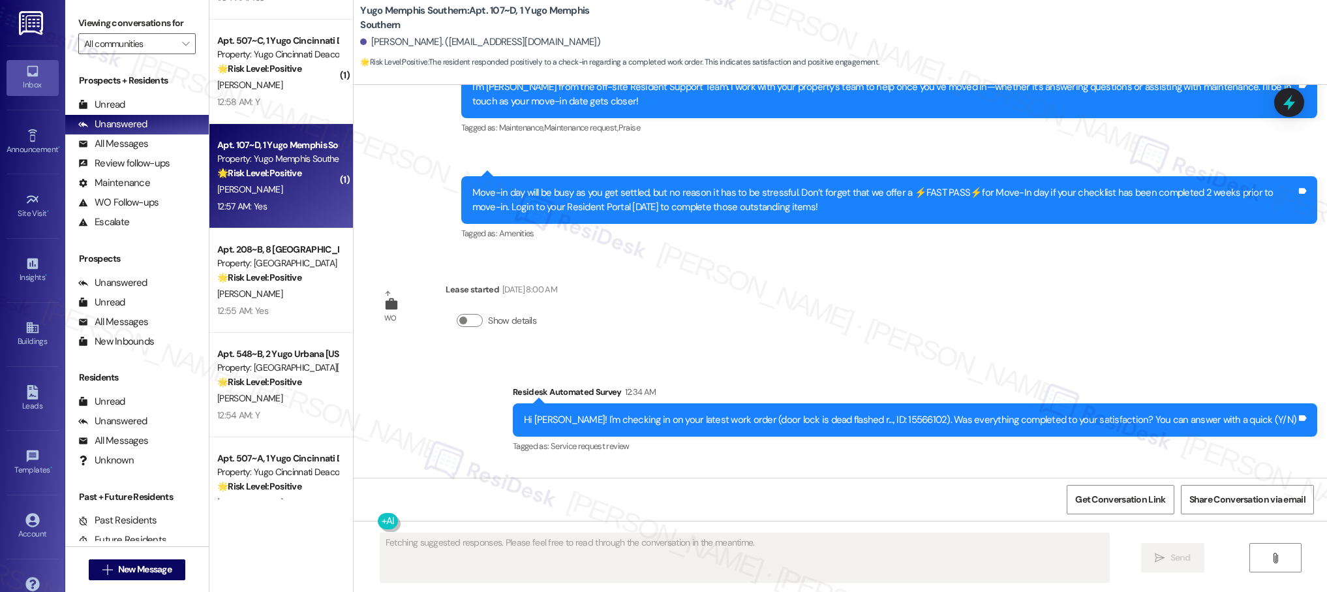
scroll to position [276, 0]
